Goal: Task Accomplishment & Management: Use online tool/utility

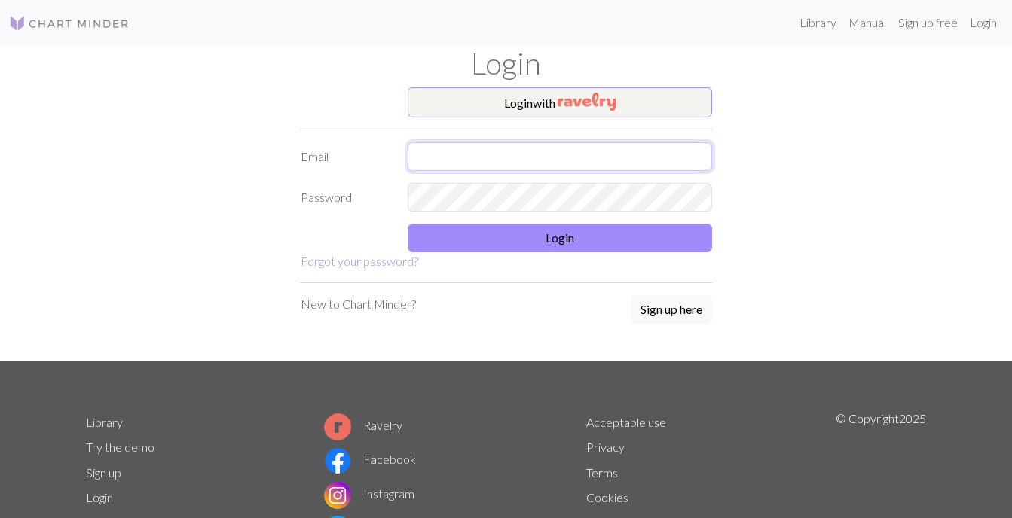
type input "[EMAIL_ADDRESS][DOMAIN_NAME]"
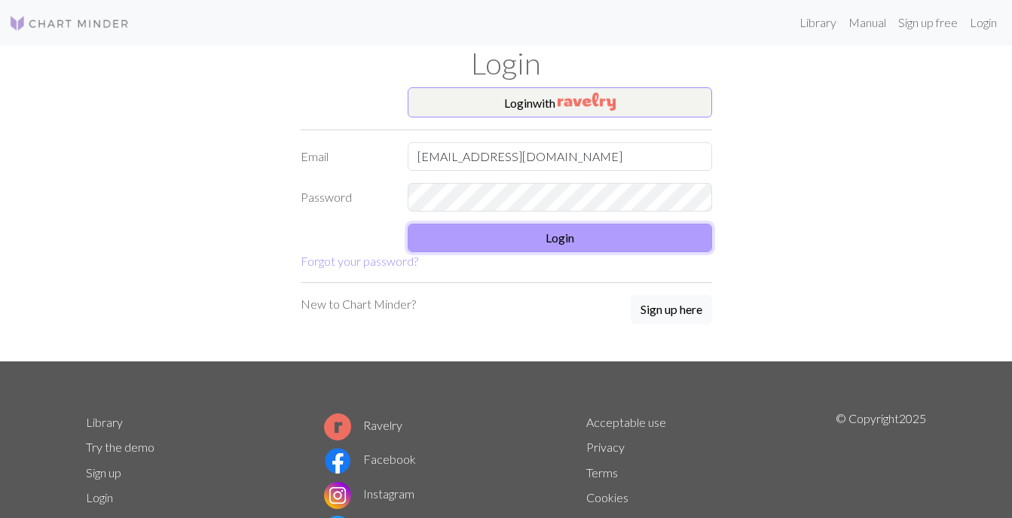
drag, startPoint x: 0, startPoint y: 0, endPoint x: 533, endPoint y: 240, distance: 584.7
click at [533, 240] on button "Login" at bounding box center [560, 238] width 304 height 29
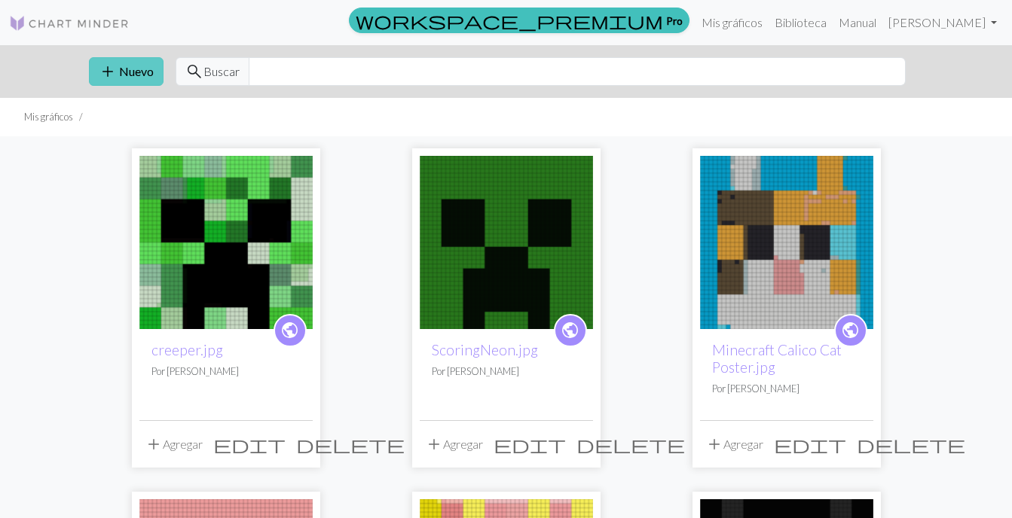
click at [142, 57] on button "add Nuevo" at bounding box center [126, 71] width 75 height 29
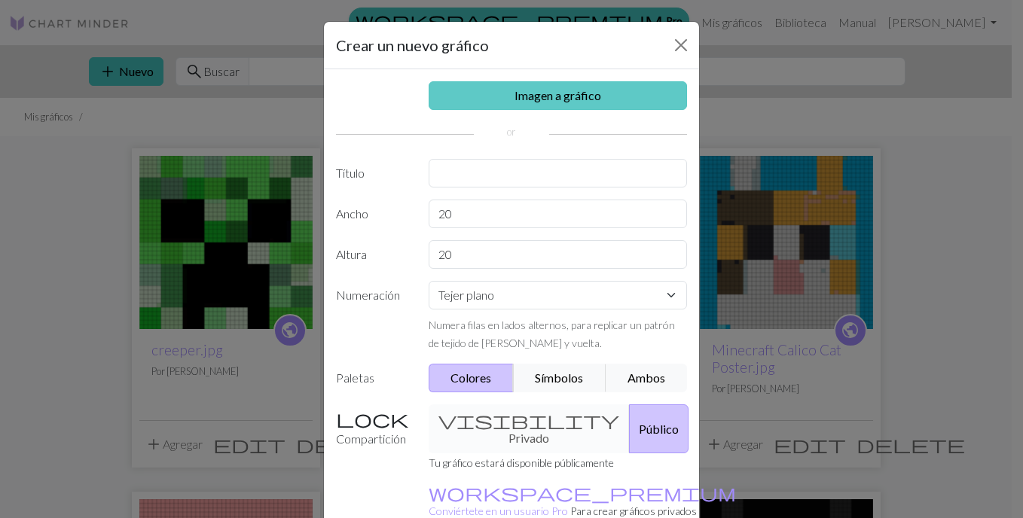
click at [509, 94] on link "Imagen a gráfico" at bounding box center [558, 95] width 259 height 29
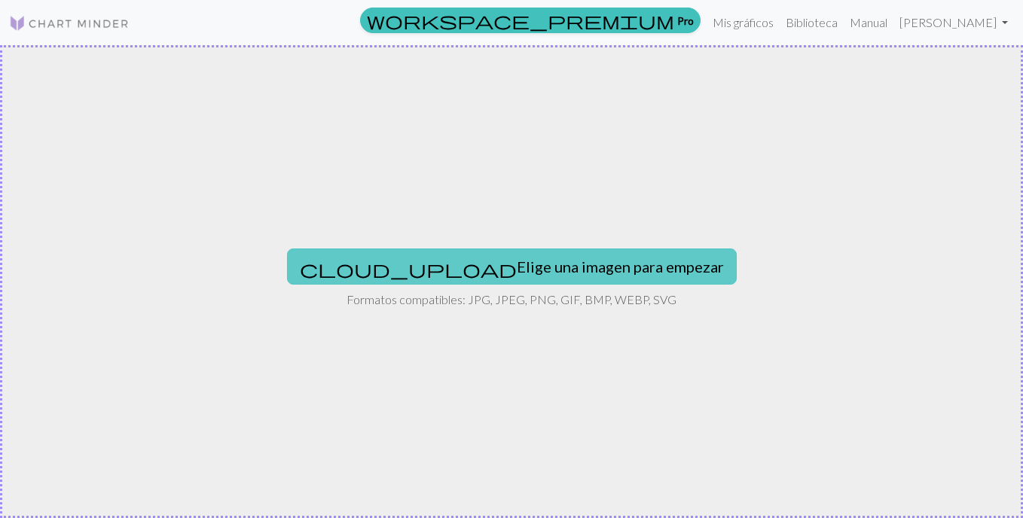
click at [486, 278] on button "cloud_upload Elige una imagen para empezar" at bounding box center [512, 267] width 450 height 36
click at [453, 255] on button "cloud_upload Elige una imagen para empezar" at bounding box center [512, 267] width 450 height 36
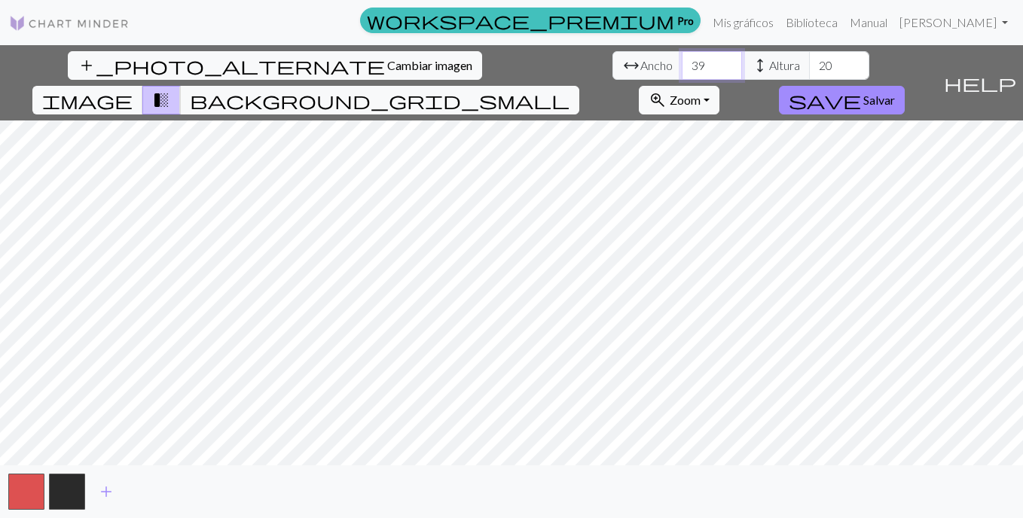
type input "40"
click at [682, 63] on input "40" at bounding box center [712, 65] width 60 height 29
click at [809, 63] on input "38" at bounding box center [839, 65] width 60 height 29
click at [809, 63] on input "39" at bounding box center [839, 65] width 60 height 29
type input "40"
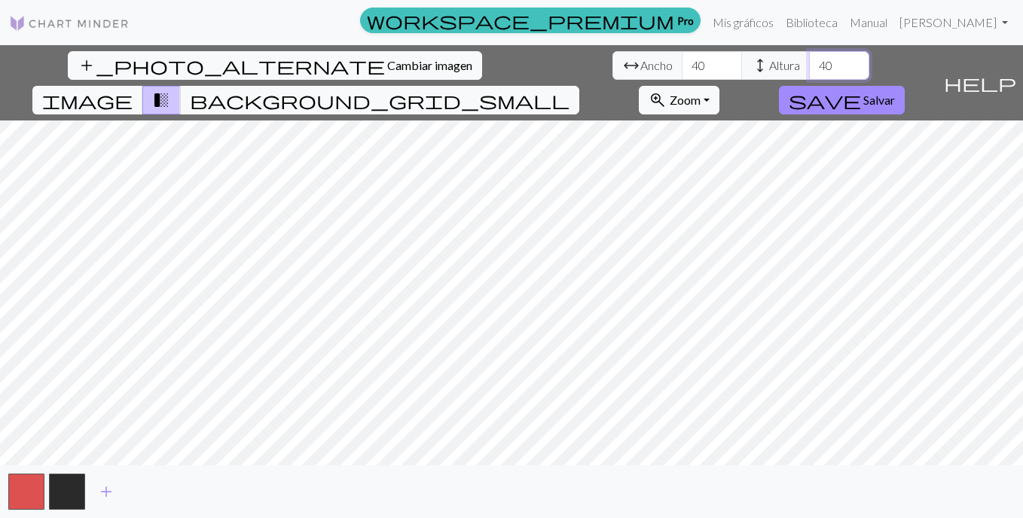
click at [809, 63] on input "40" at bounding box center [839, 65] width 60 height 29
click at [509, 82] on div "add_photo_alternate Cambiar imagen arrow_range Ancho 40 height Altura 40 image …" at bounding box center [511, 281] width 1023 height 473
click at [579, 86] on button "background_grid_small" at bounding box center [379, 100] width 399 height 29
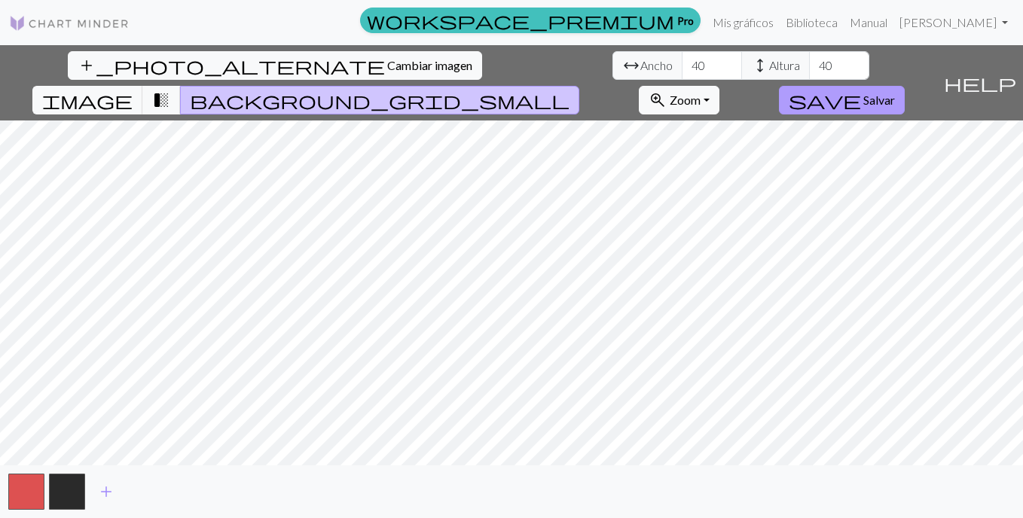
click at [895, 93] on span "Salvar" at bounding box center [879, 100] width 32 height 14
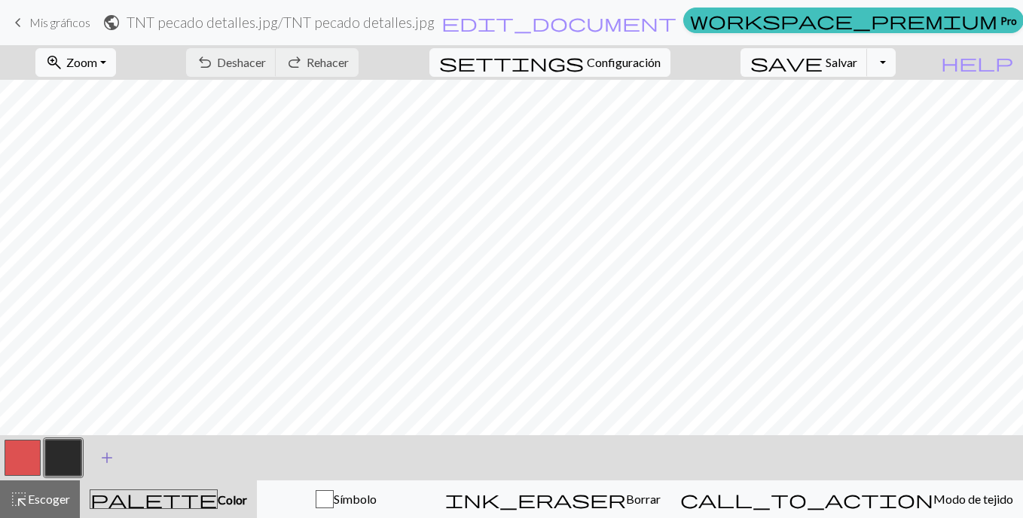
click at [105, 453] on span "add" at bounding box center [107, 457] width 18 height 21
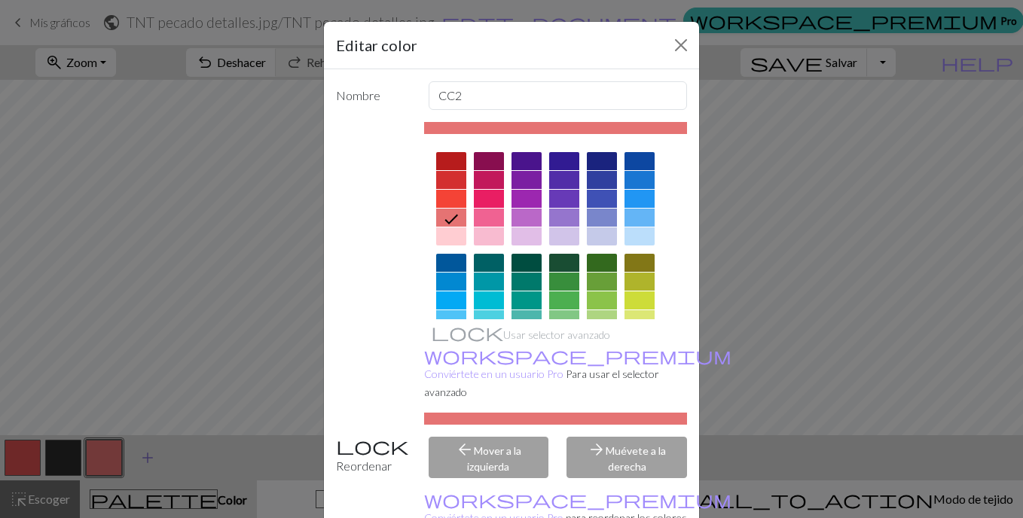
click at [148, 452] on div "Editar color Nombre CC2 Usar selector avanzado workspace_premium Conviértete en…" at bounding box center [511, 259] width 1023 height 518
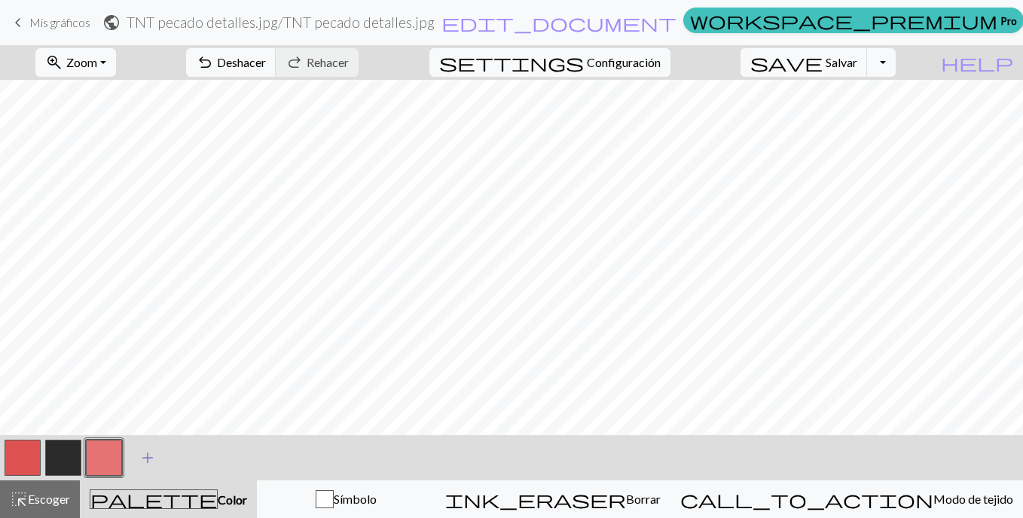
click at [148, 452] on span "add" at bounding box center [148, 457] width 18 height 21
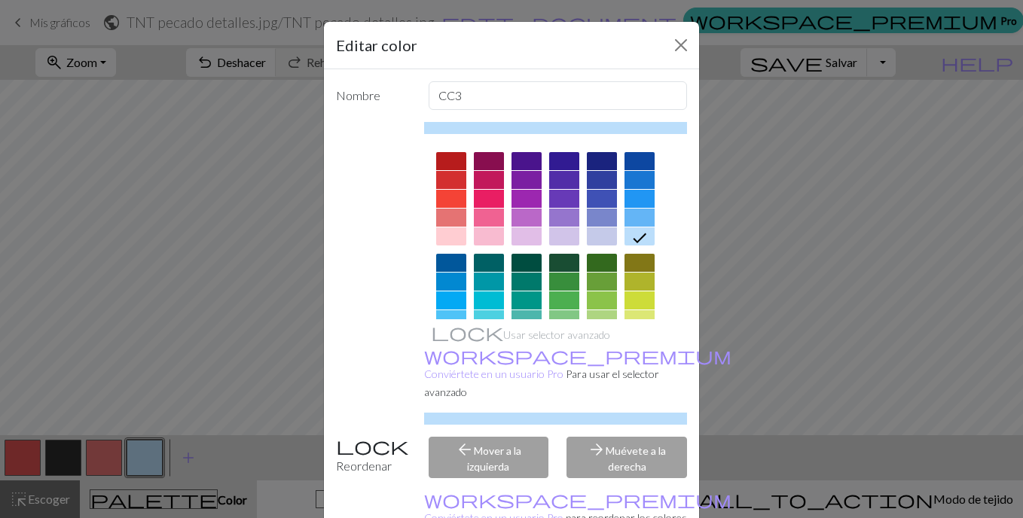
click at [196, 451] on div "Editar color Nombre CC3 Usar selector avanzado workspace_premium Conviértete en…" at bounding box center [511, 259] width 1023 height 518
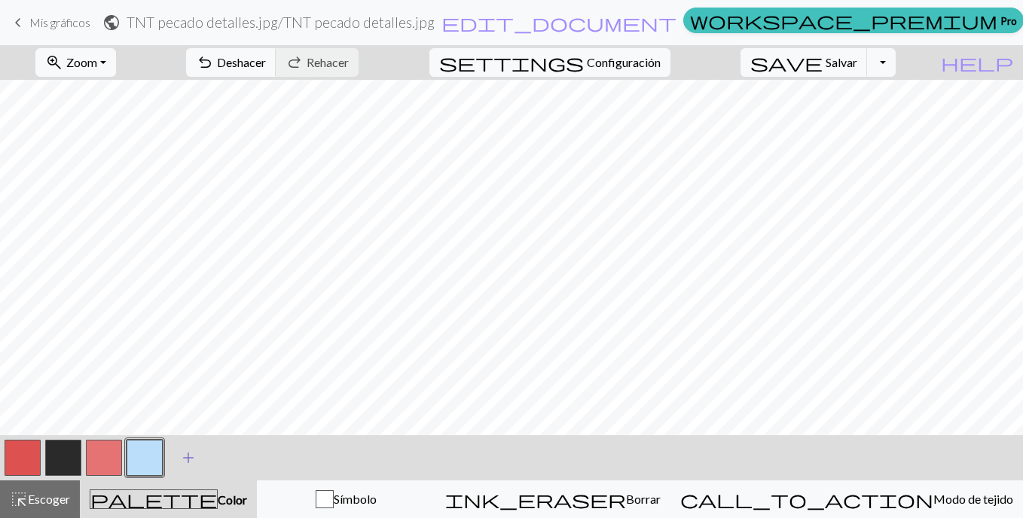
click at [176, 450] on button "add Añadir un color" at bounding box center [189, 458] width 38 height 38
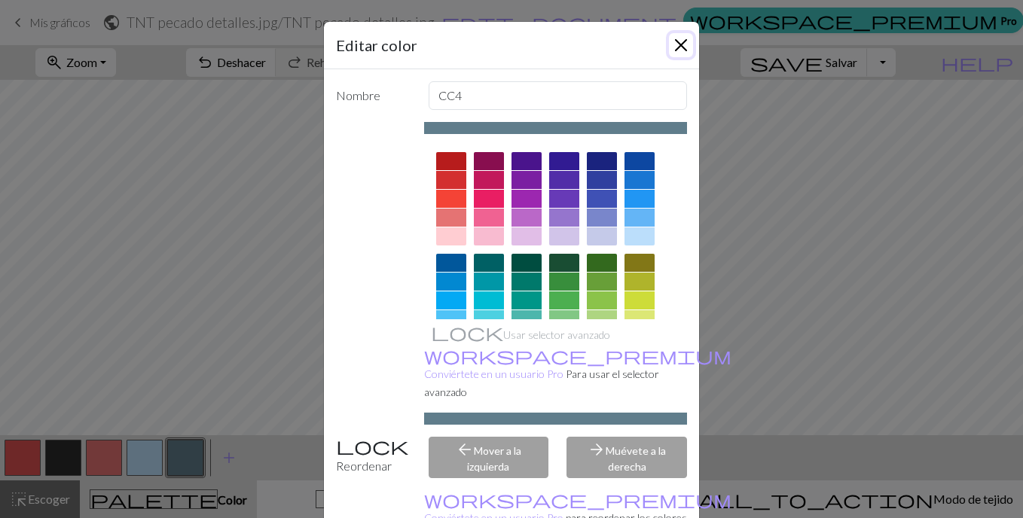
click at [676, 45] on button "Cerrar" at bounding box center [681, 45] width 24 height 24
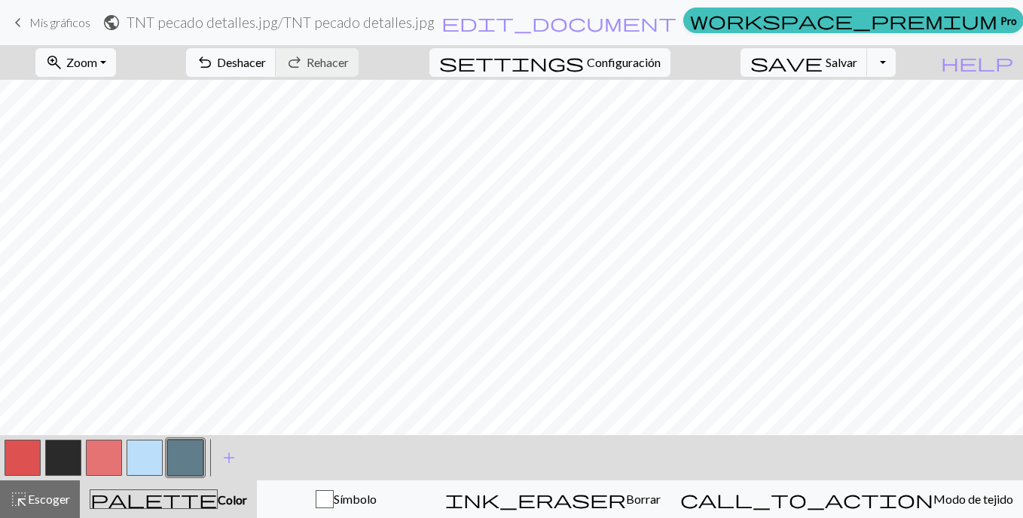
drag, startPoint x: 29, startPoint y: 20, endPoint x: 557, endPoint y: 57, distance: 530.2
click at [29, 20] on link "keyboard_arrow_left Mis gráficos" at bounding box center [49, 23] width 81 height 26
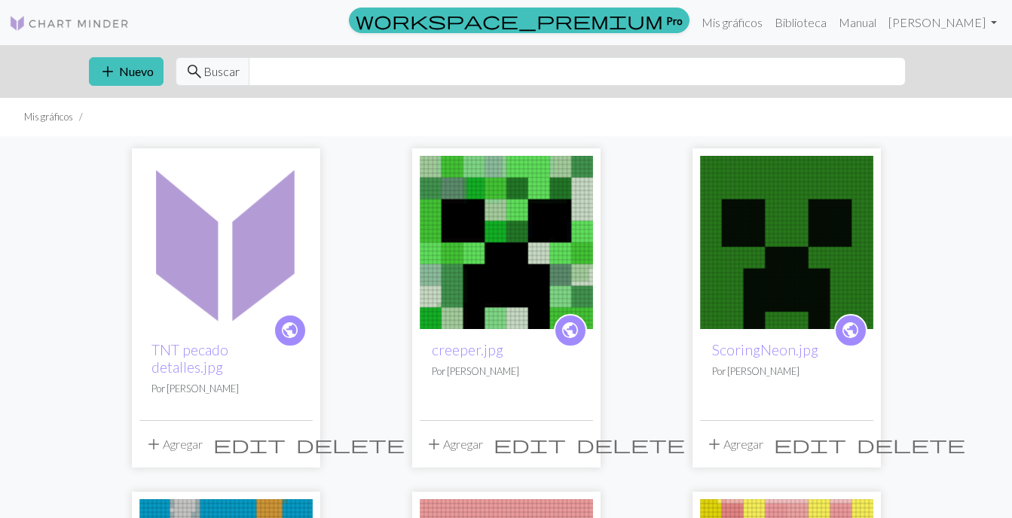
click at [301, 434] on span "delete" at bounding box center [350, 444] width 108 height 21
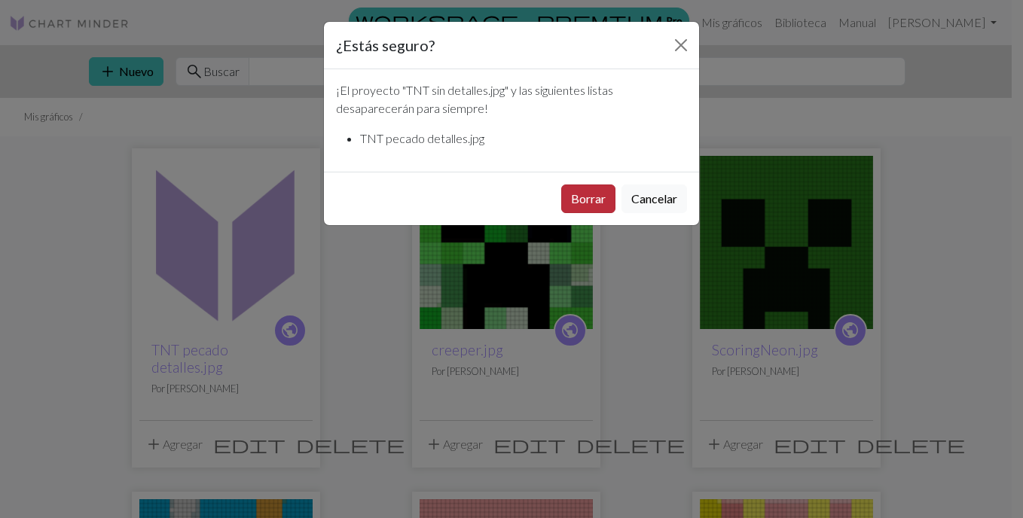
click at [595, 207] on button "Borrar" at bounding box center [588, 199] width 54 height 29
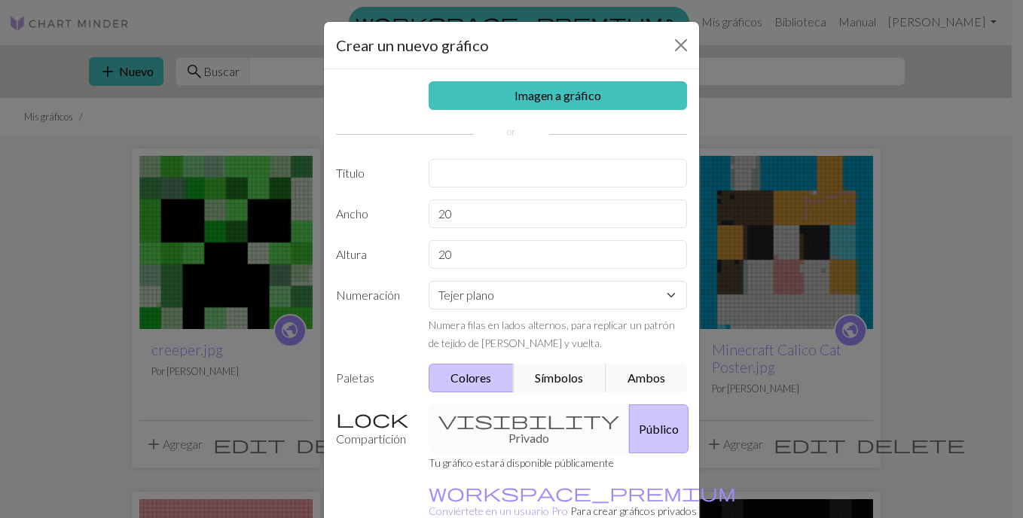
drag, startPoint x: 468, startPoint y: 99, endPoint x: 495, endPoint y: 118, distance: 33.5
click at [470, 99] on link "Imagen a gráfico" at bounding box center [558, 95] width 259 height 29
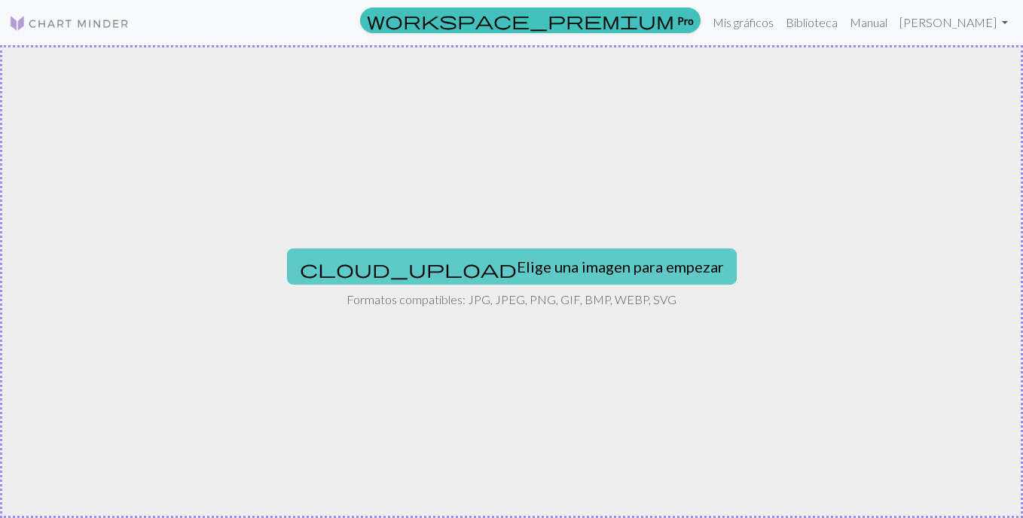
click at [525, 273] on font "Elige una imagen para empezar" at bounding box center [620, 267] width 207 height 18
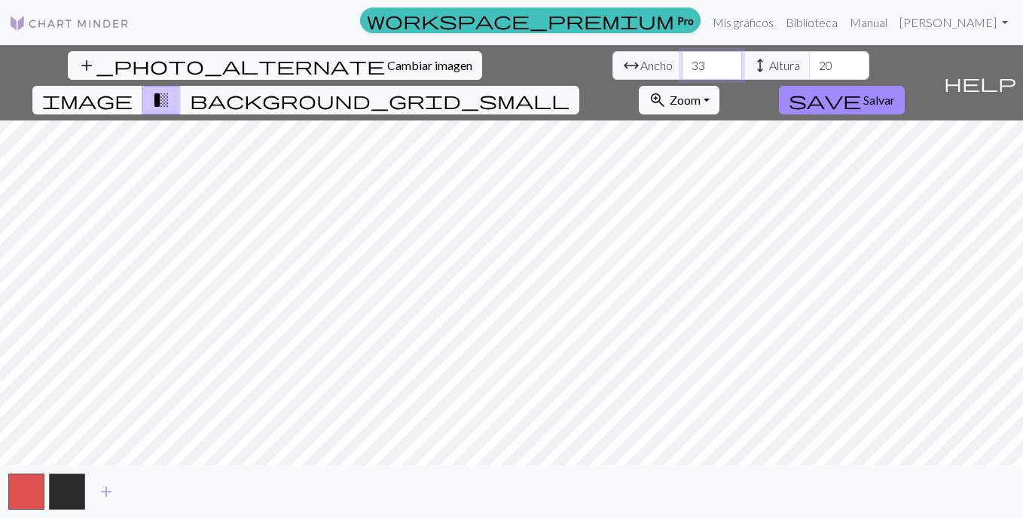
click at [682, 60] on input "33" at bounding box center [712, 65] width 60 height 29
click at [682, 60] on input "34" at bounding box center [712, 65] width 60 height 29
click at [682, 60] on input "35" at bounding box center [712, 65] width 60 height 29
click at [682, 60] on input "36" at bounding box center [712, 65] width 60 height 29
click at [682, 69] on input "37" at bounding box center [712, 65] width 60 height 29
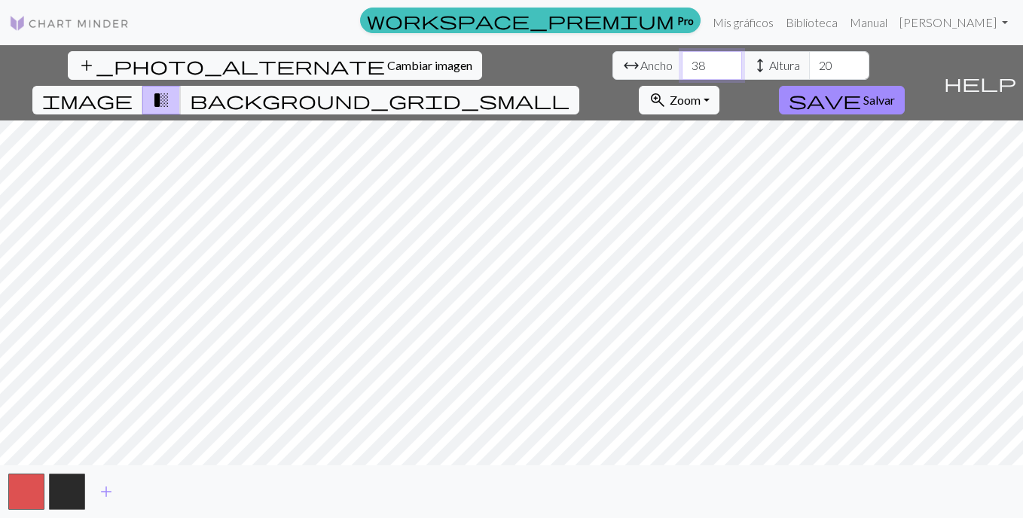
click at [682, 60] on input "38" at bounding box center [712, 65] width 60 height 29
click at [682, 60] on input "39" at bounding box center [712, 65] width 60 height 29
type input "40"
click at [682, 60] on input "40" at bounding box center [712, 65] width 60 height 29
click at [809, 61] on input "32" at bounding box center [839, 65] width 60 height 29
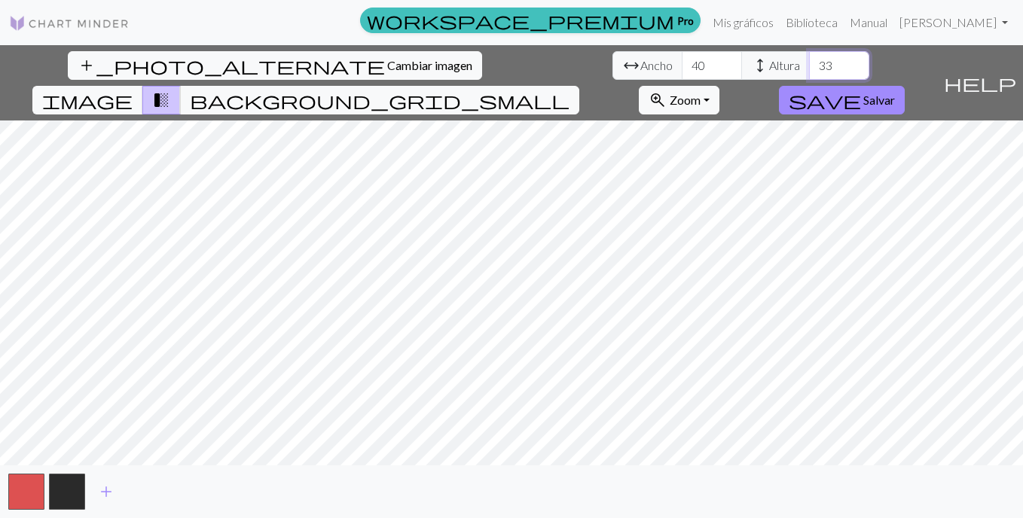
click at [809, 61] on input "33" at bounding box center [839, 65] width 60 height 29
click at [809, 61] on input "39" at bounding box center [839, 65] width 60 height 29
type input "40"
click at [809, 61] on input "40" at bounding box center [839, 65] width 60 height 29
click at [95, 496] on button "add" at bounding box center [106, 492] width 38 height 29
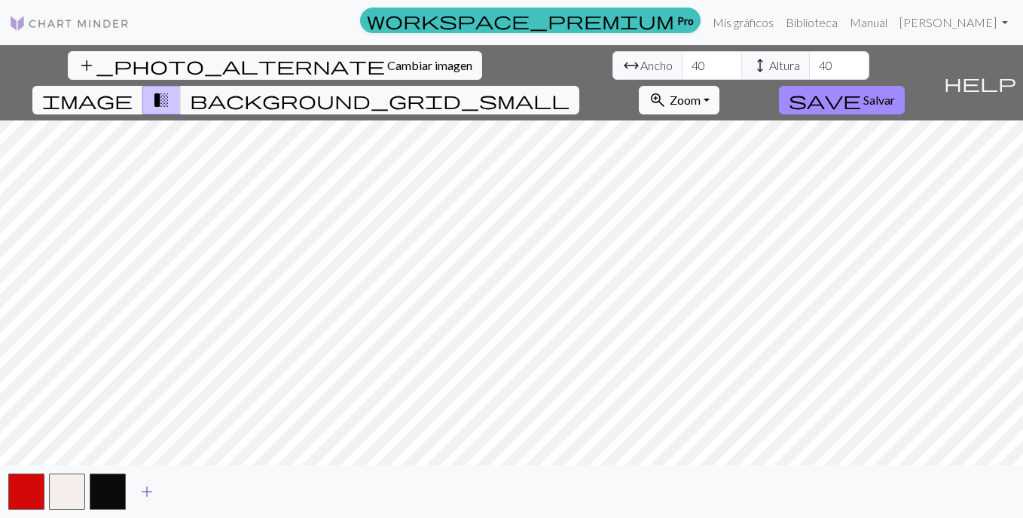
click at [148, 491] on span "add" at bounding box center [147, 491] width 18 height 21
click at [195, 493] on span "add" at bounding box center [188, 491] width 18 height 21
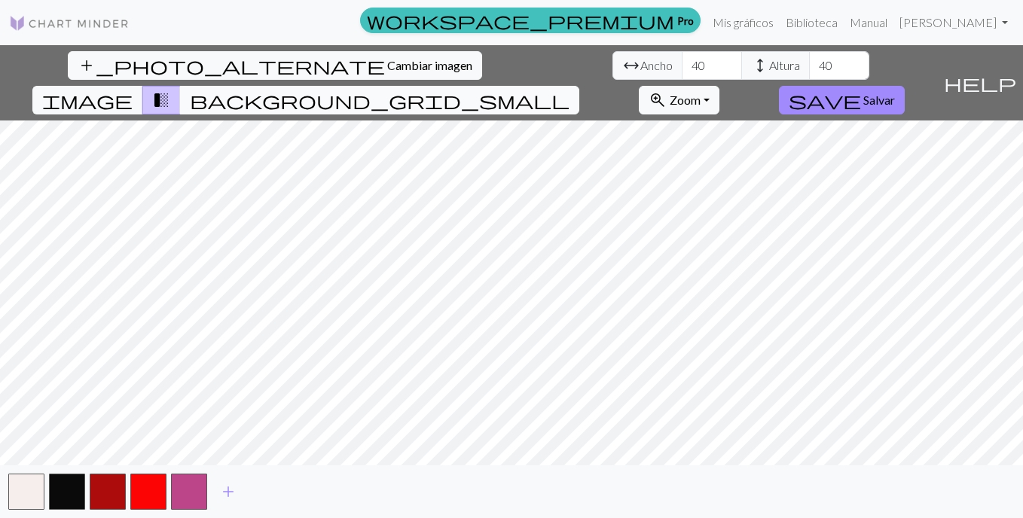
click at [579, 86] on button "background_grid_small" at bounding box center [379, 100] width 399 height 29
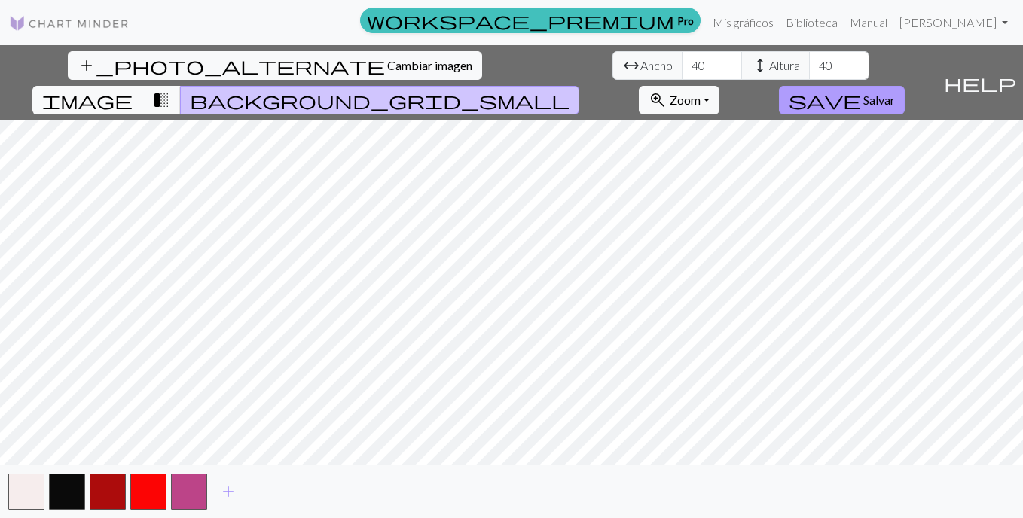
click at [861, 90] on span "save" at bounding box center [825, 100] width 72 height 21
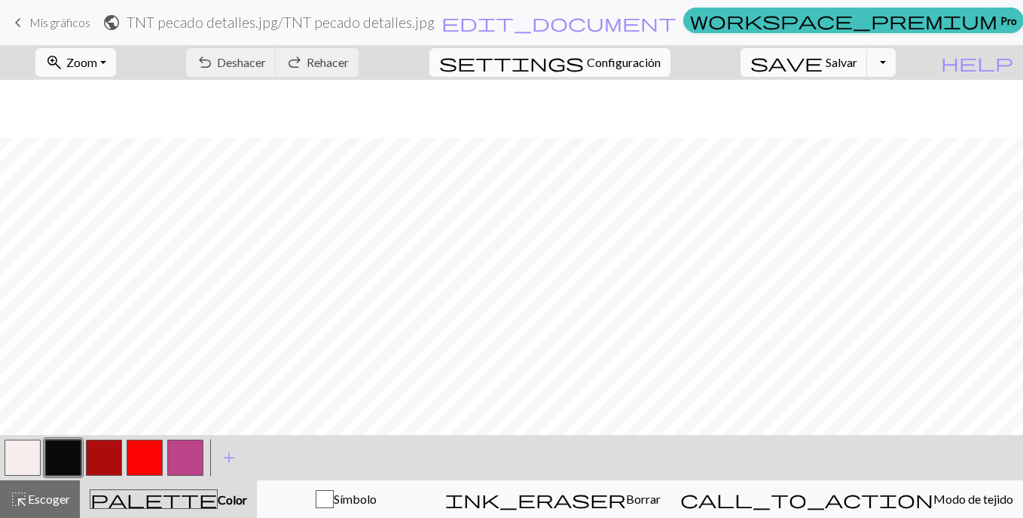
scroll to position [301, 0]
click at [23, 461] on button "button" at bounding box center [23, 458] width 36 height 36
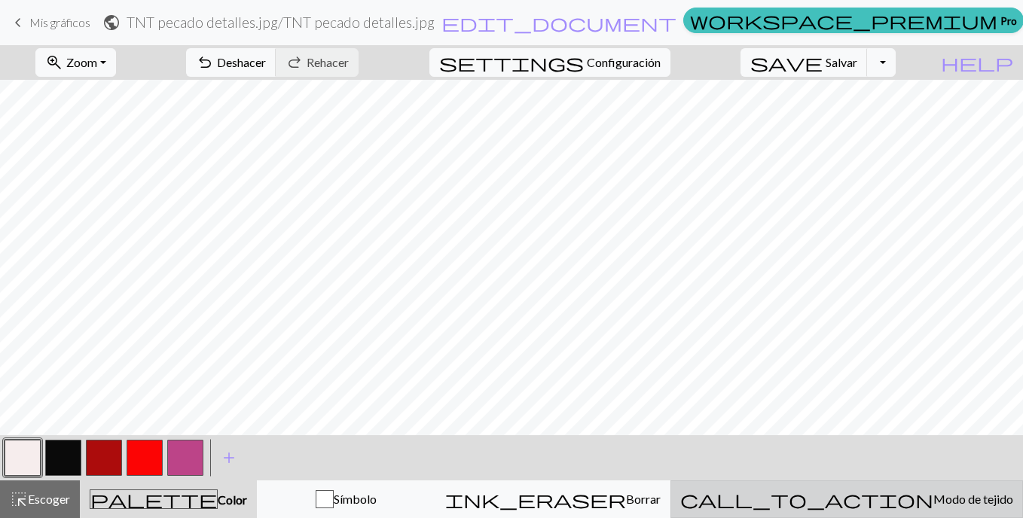
click at [933, 494] on span "Modo de tejido" at bounding box center [973, 499] width 80 height 14
